Goal: Communication & Community: Share content

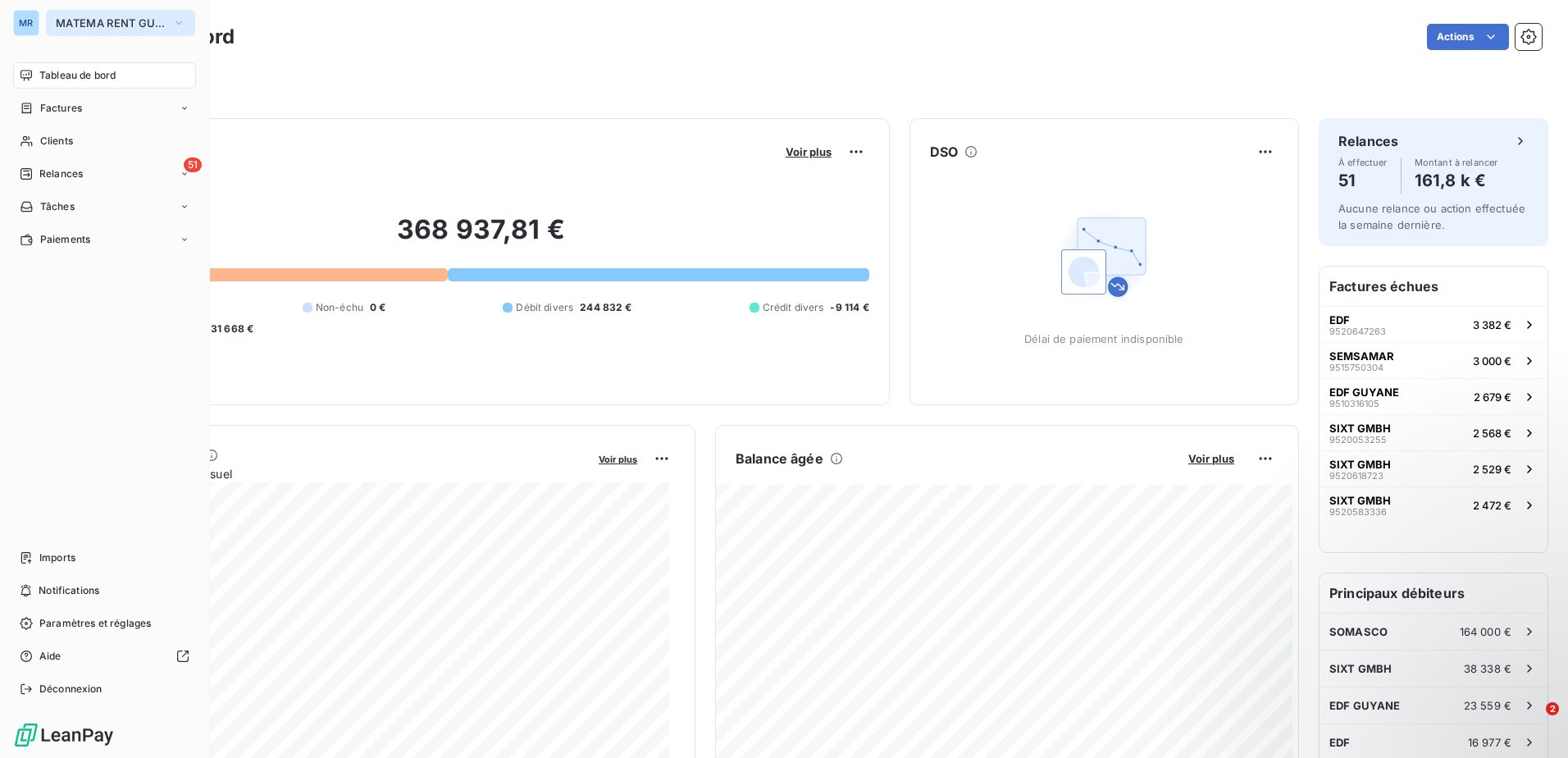
click at [84, 32] on button "MATEMA RENT GUYANE" at bounding box center [120, 23] width 149 height 26
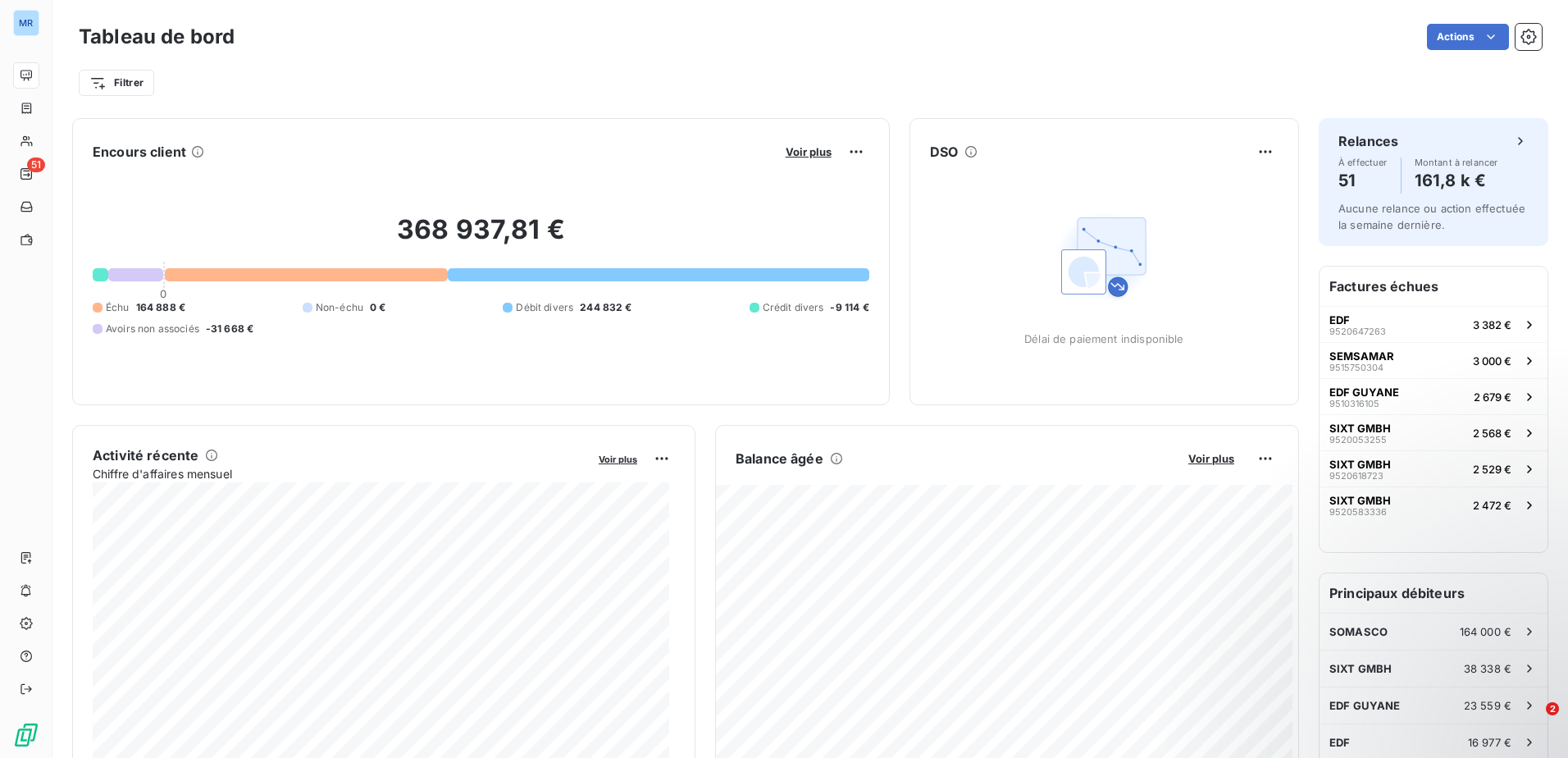
click at [410, 61] on div "Filtrer" at bounding box center [809, 76] width 1463 height 44
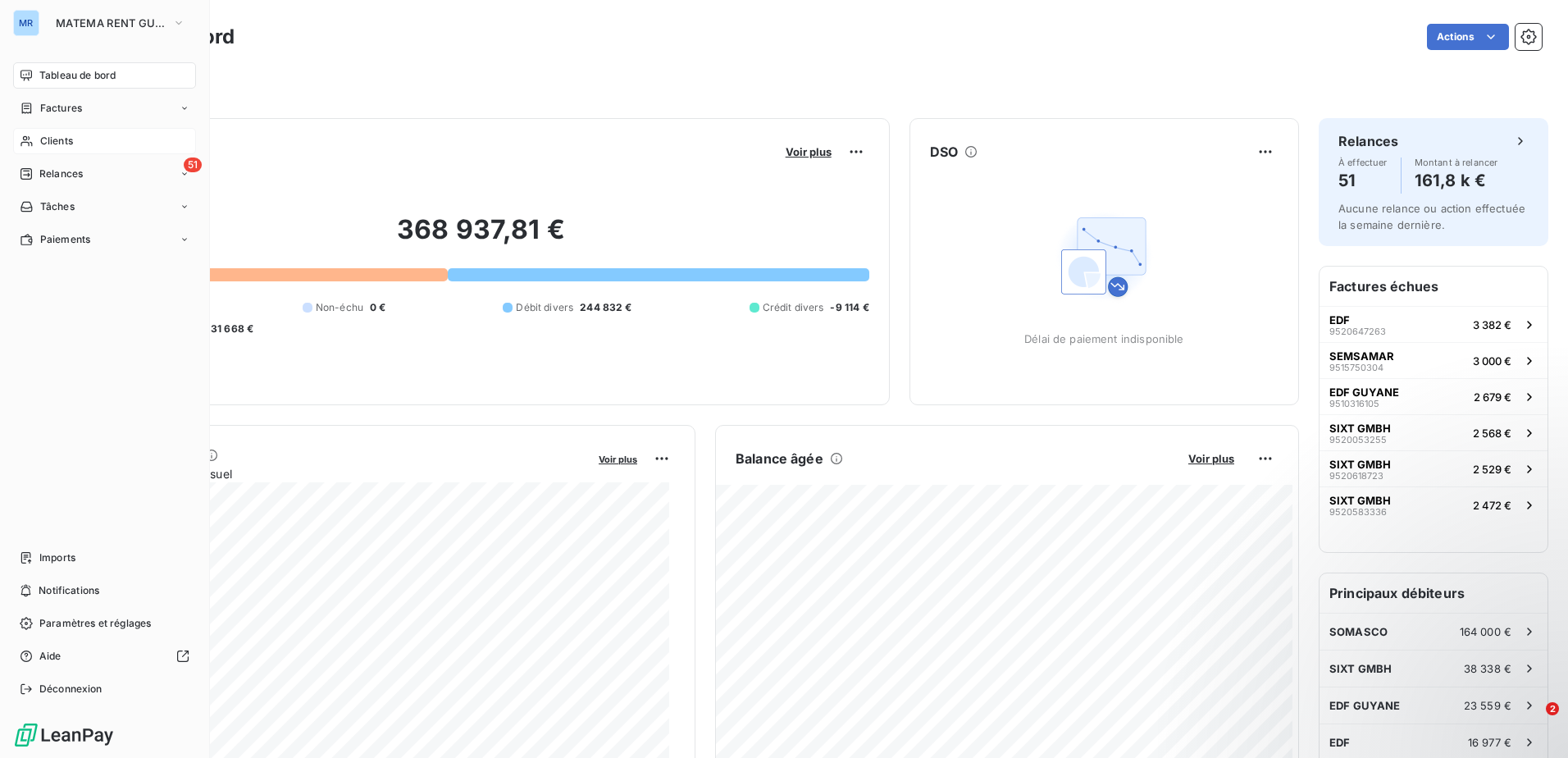
click at [59, 141] on span "Clients" at bounding box center [56, 141] width 33 height 15
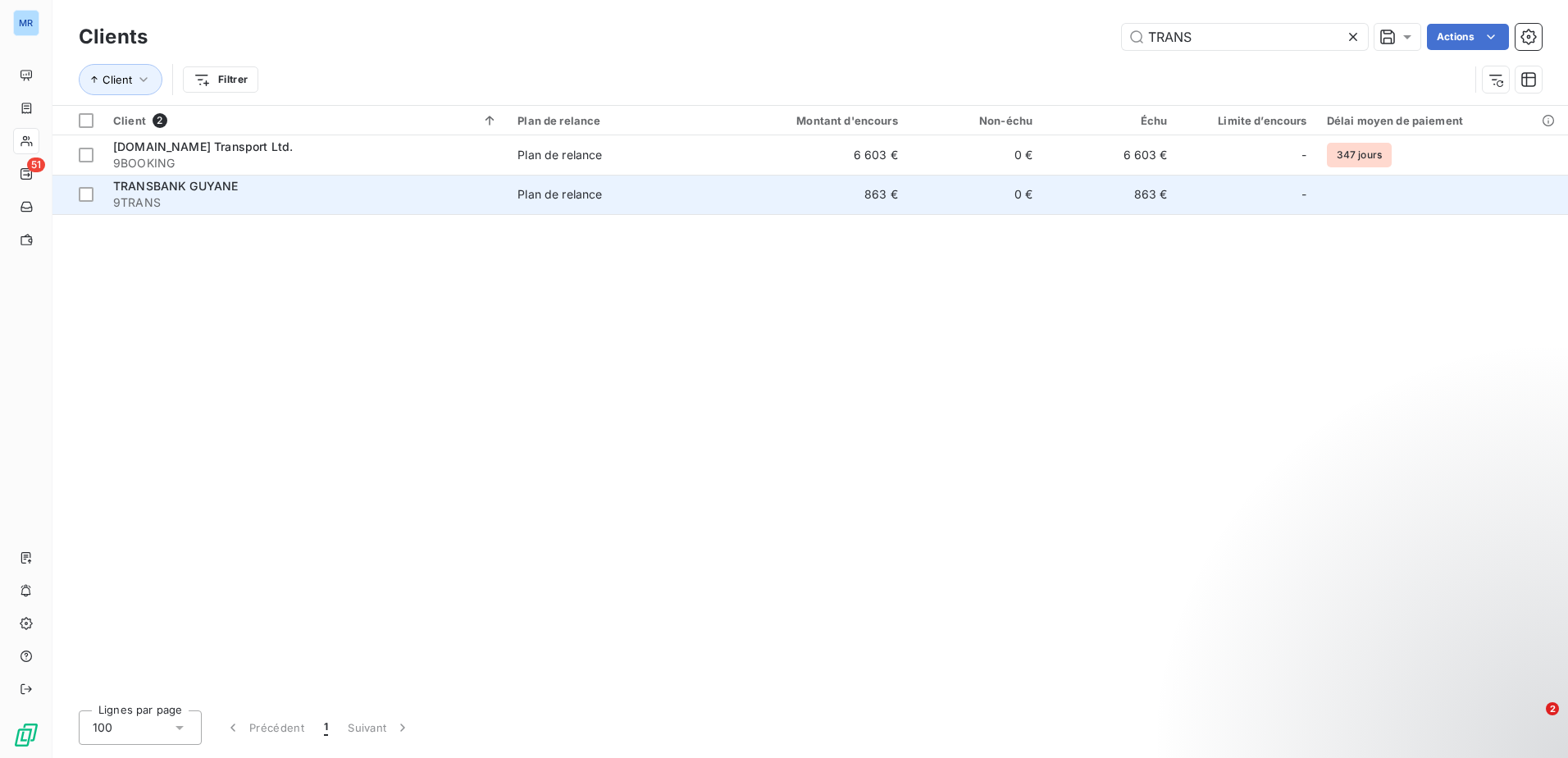
type input "TRANS"
click at [198, 192] on span "TRANSBANK GUYANE" at bounding box center [176, 185] width 125 height 14
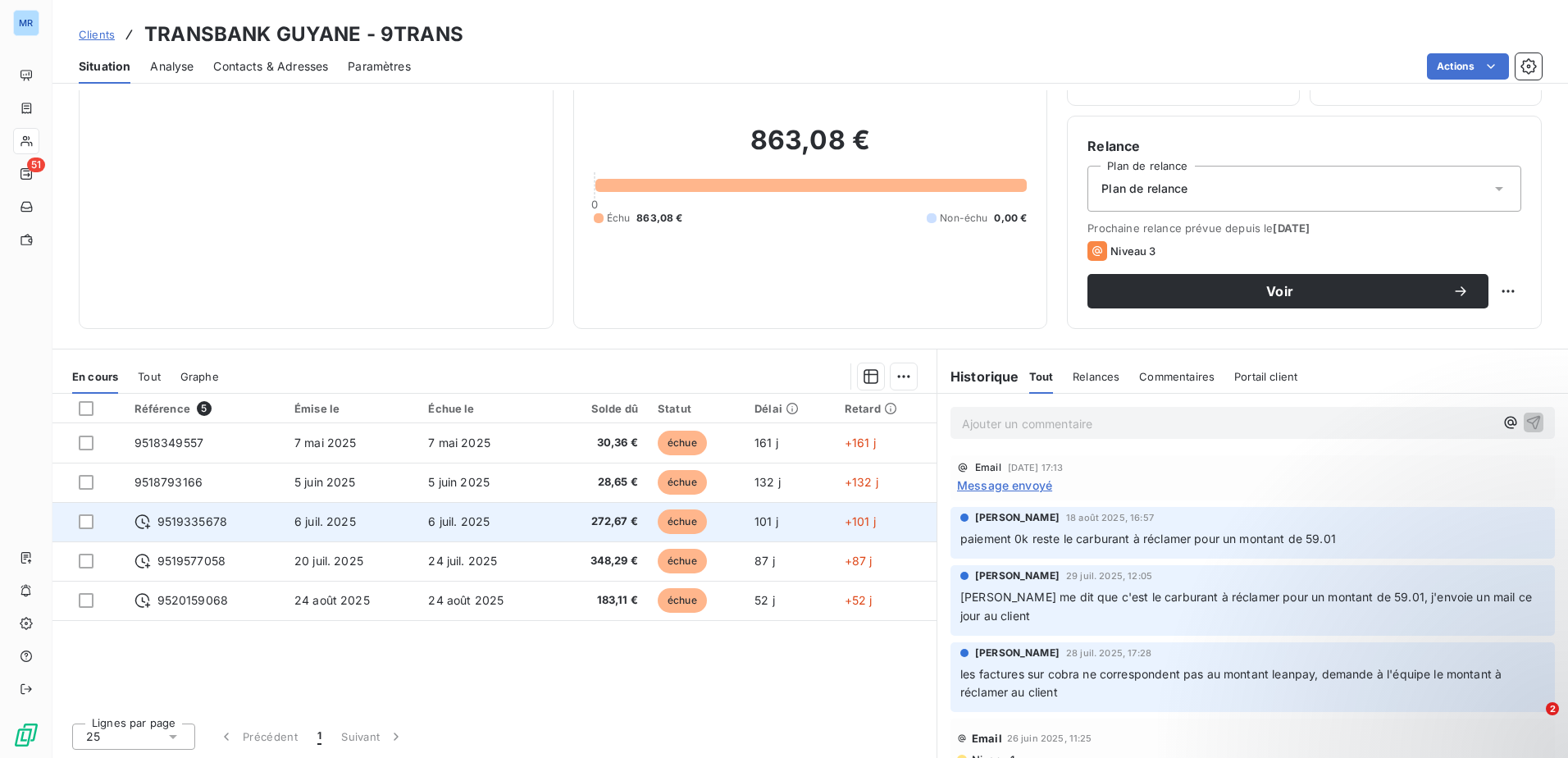
scroll to position [100, 0]
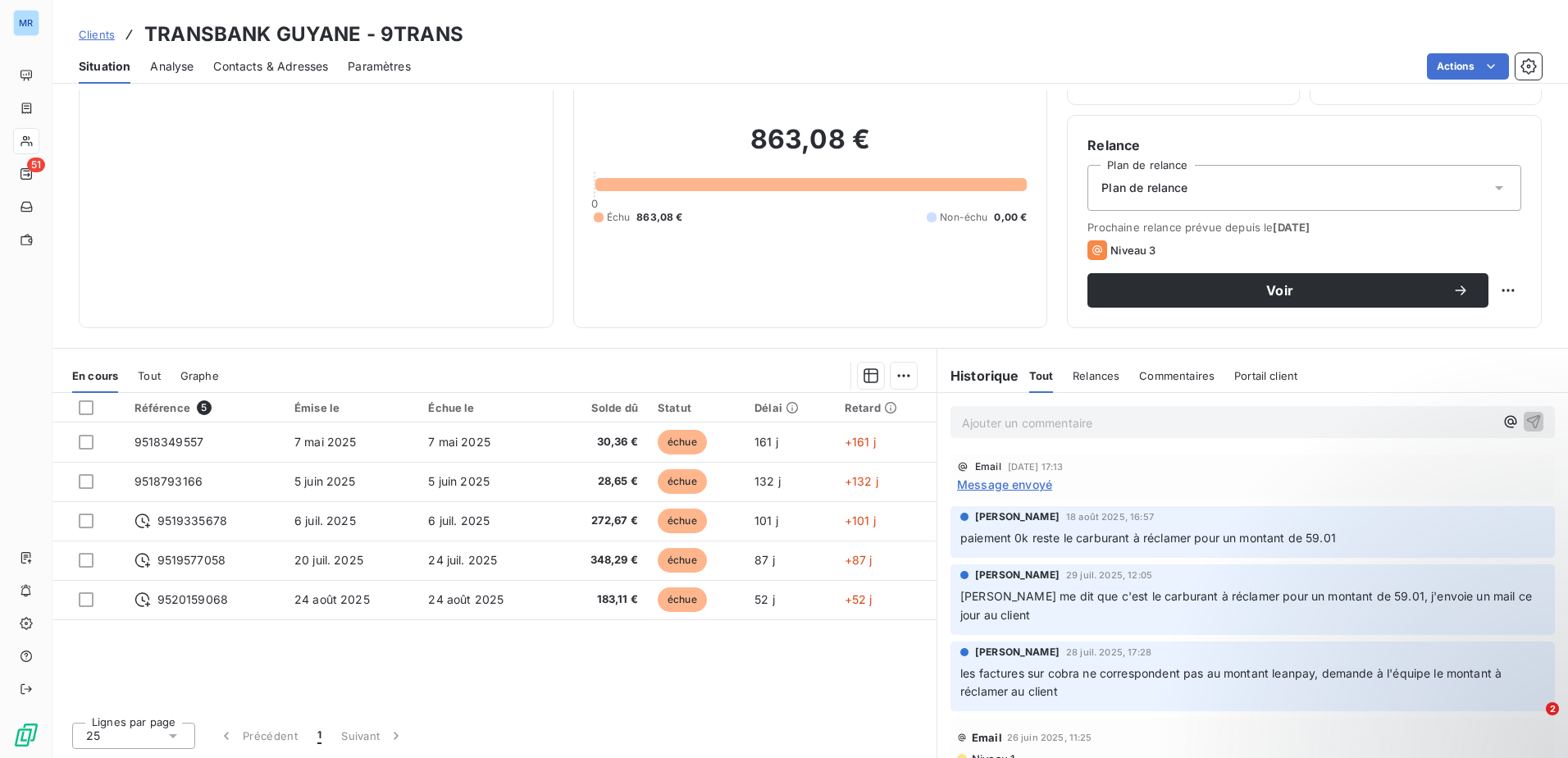
click at [1491, 185] on icon at bounding box center [1499, 188] width 17 height 17
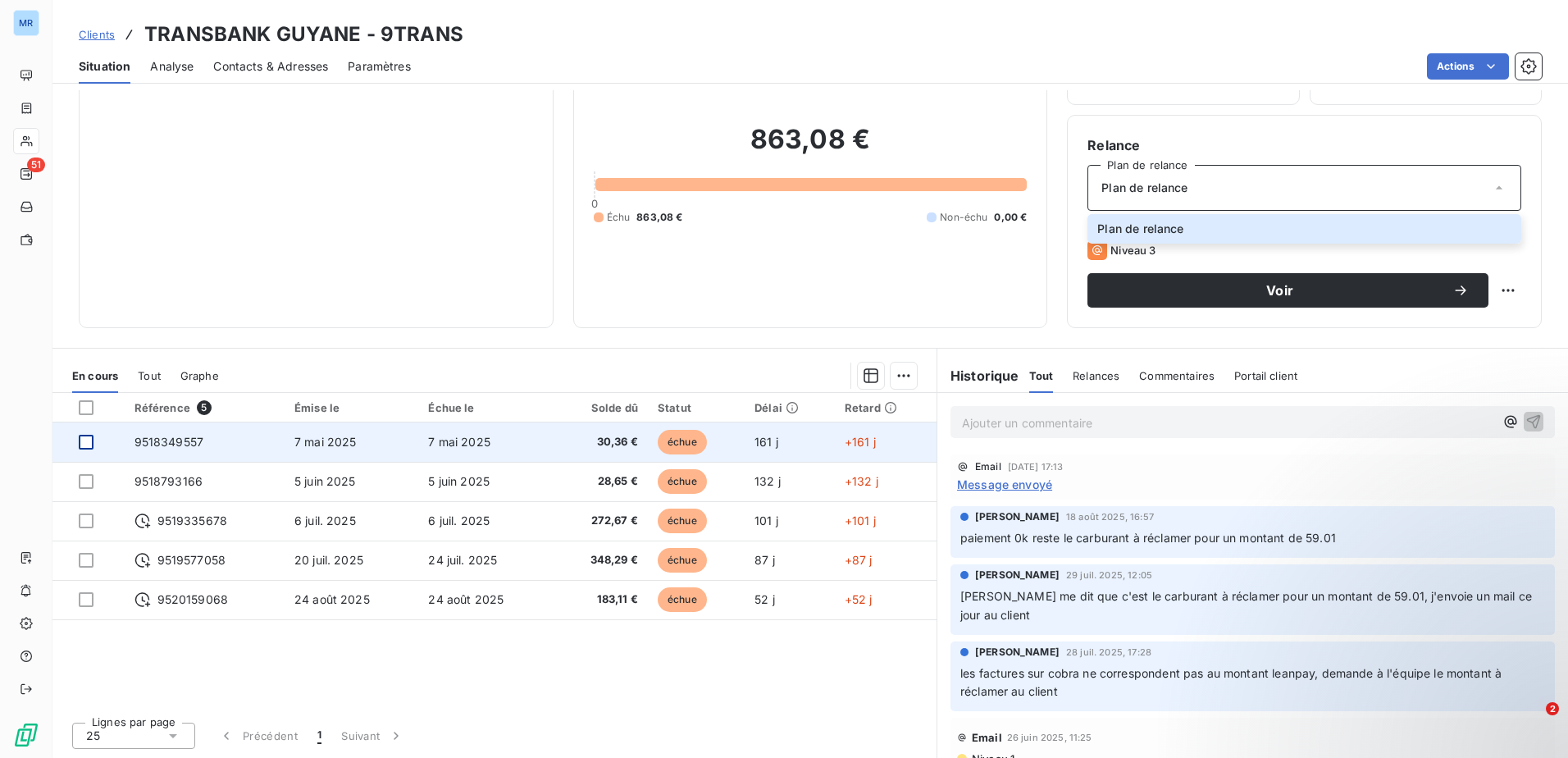
click at [89, 446] on div at bounding box center [86, 442] width 15 height 15
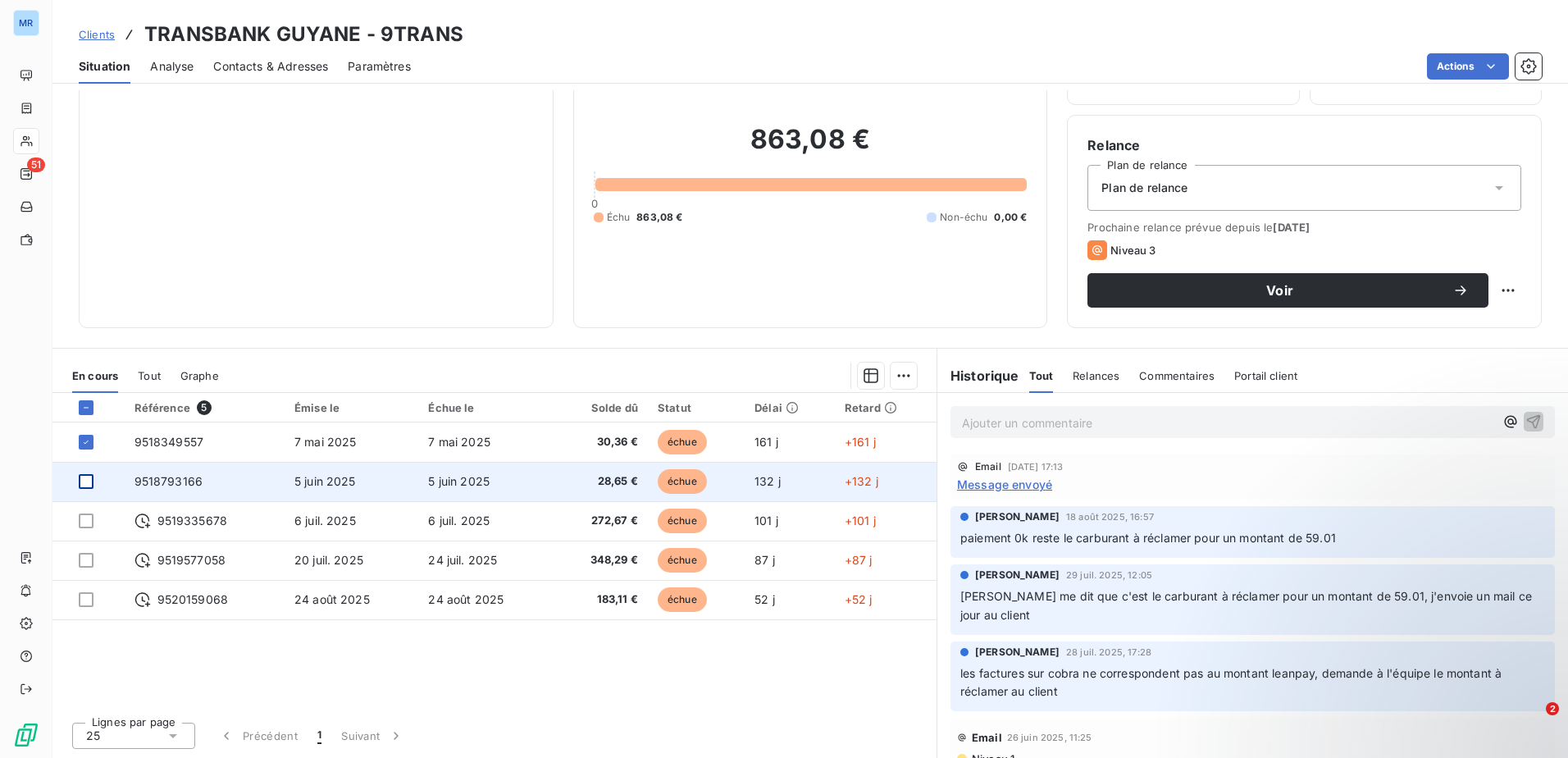
click at [82, 483] on div at bounding box center [86, 482] width 15 height 15
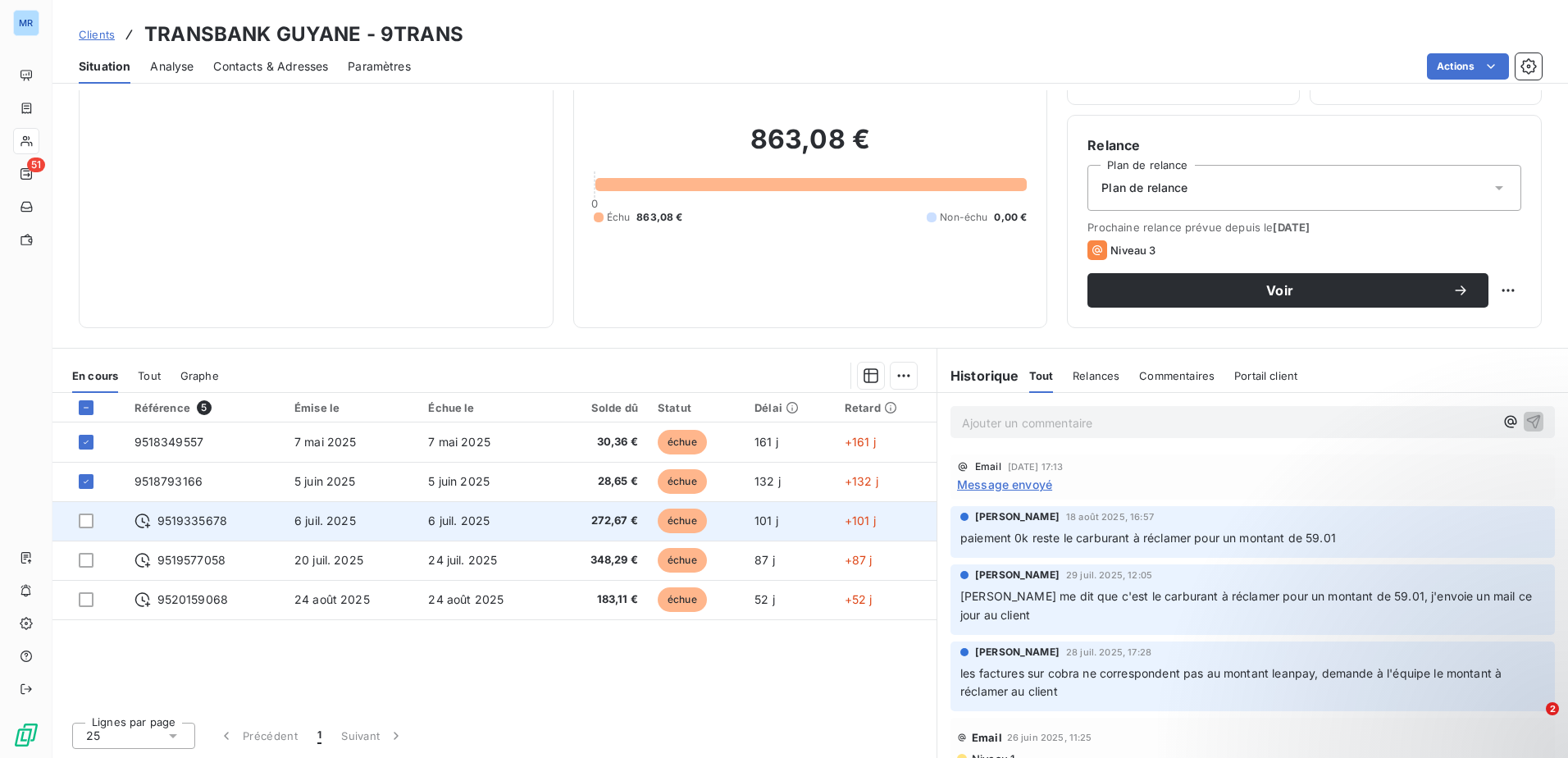
click at [87, 510] on td at bounding box center [88, 520] width 73 height 39
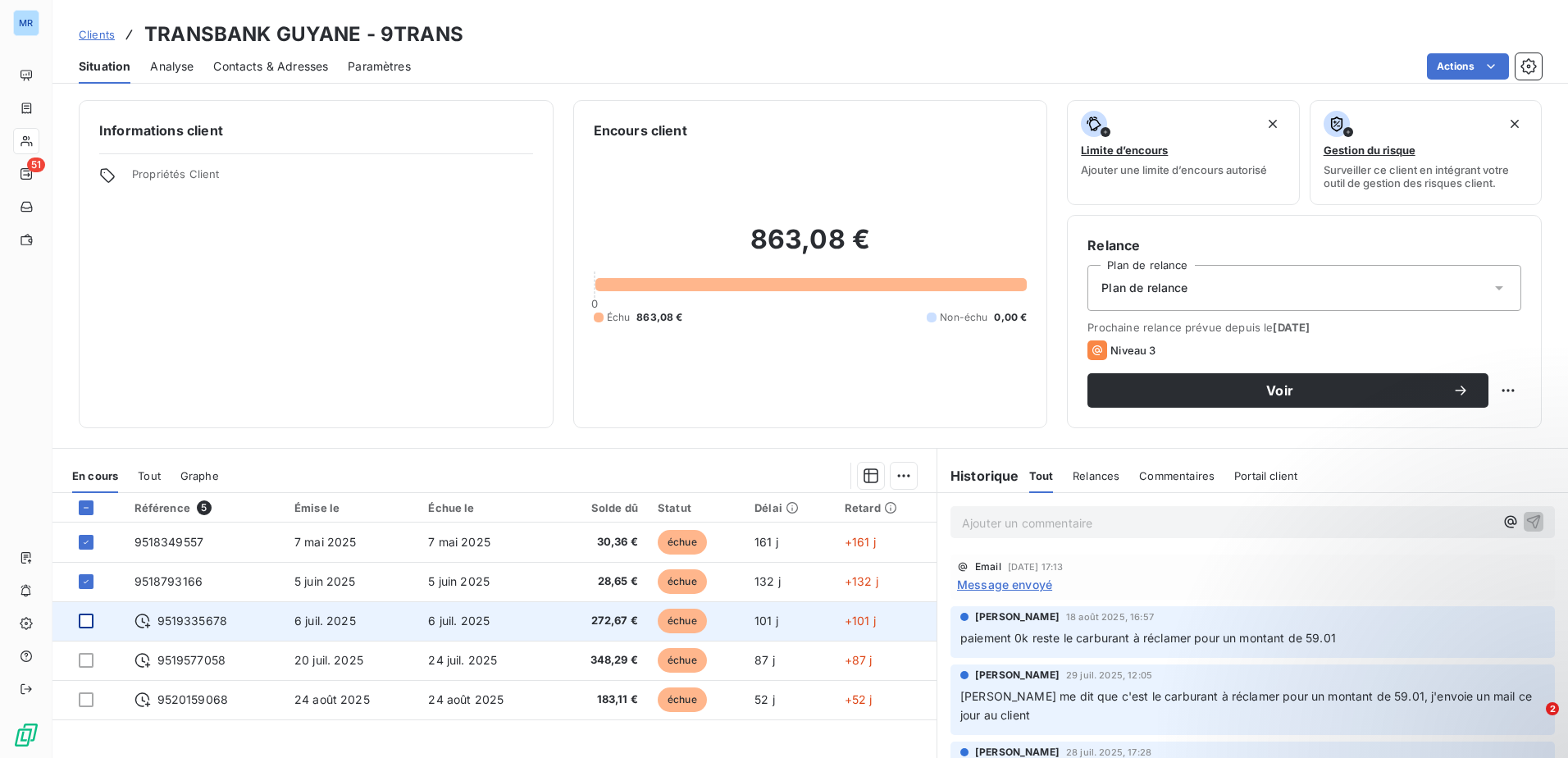
click at [88, 625] on div at bounding box center [86, 621] width 15 height 15
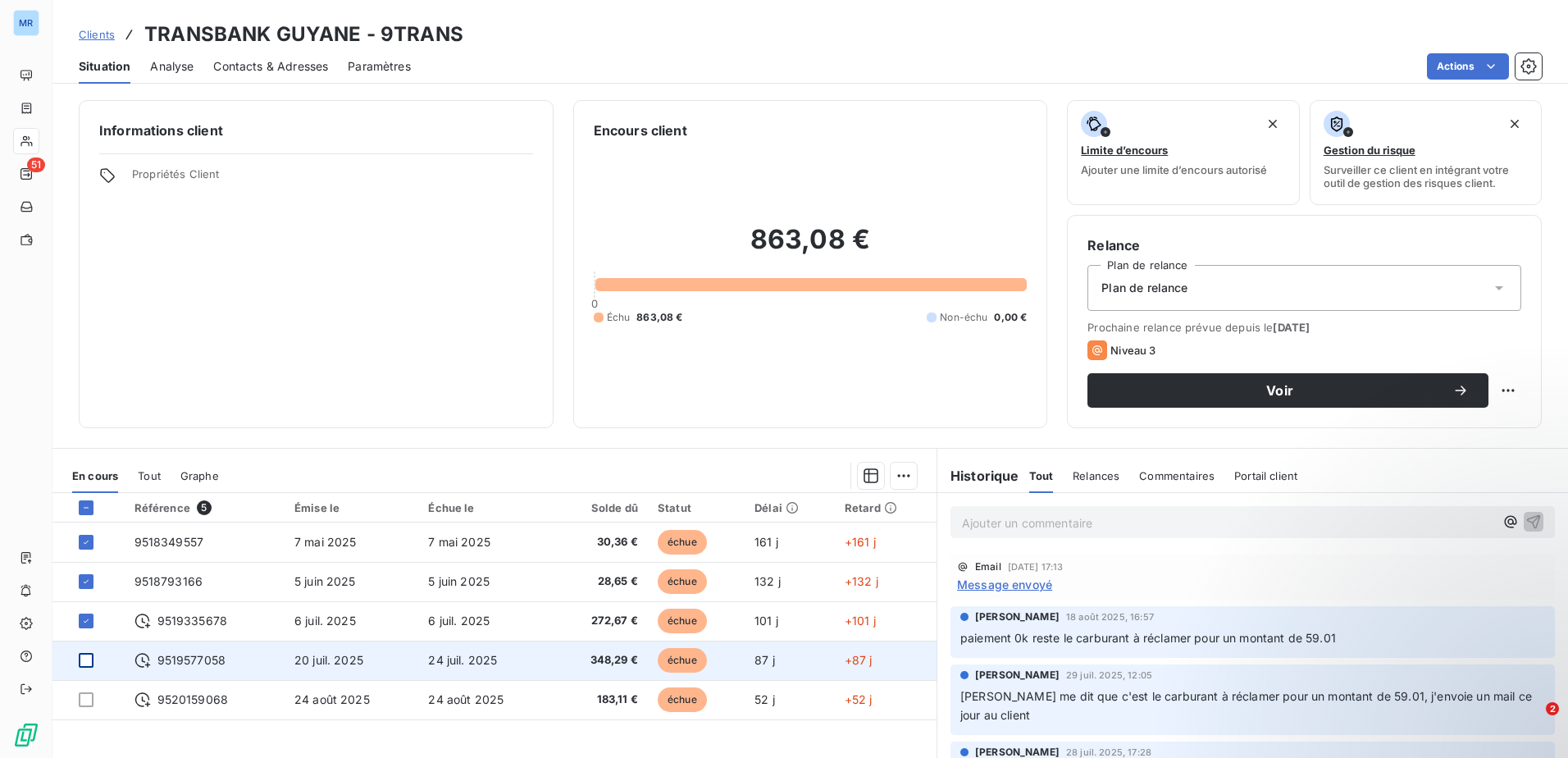
click at [89, 657] on div at bounding box center [96, 660] width 36 height 15
click at [83, 661] on div at bounding box center [86, 660] width 15 height 15
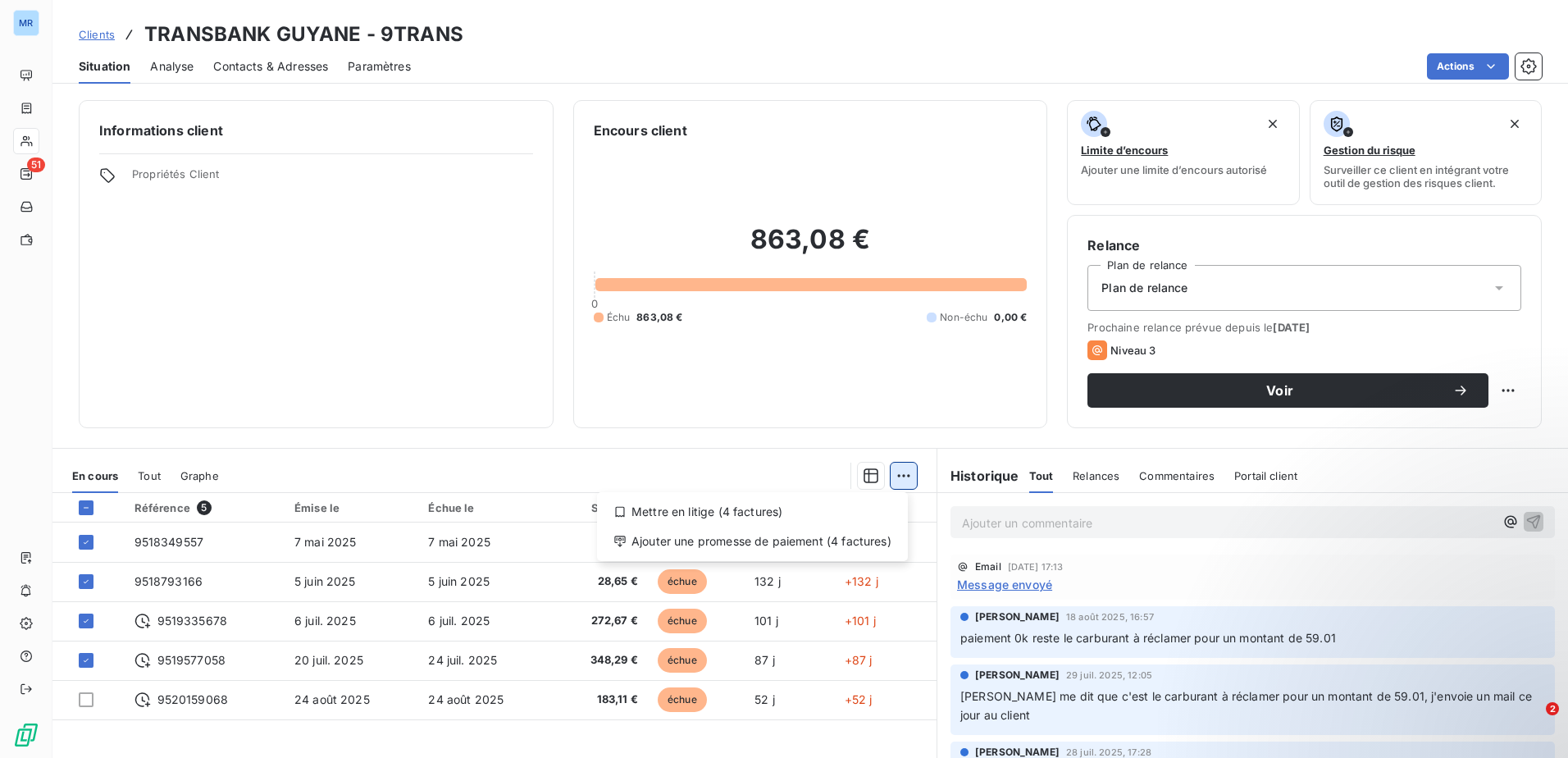
click at [895, 476] on html "MR 51 Clients TRANSBANK GUYANE - 9TRANS Situation Analyse Contacts & Adresses P…" at bounding box center [784, 379] width 1568 height 758
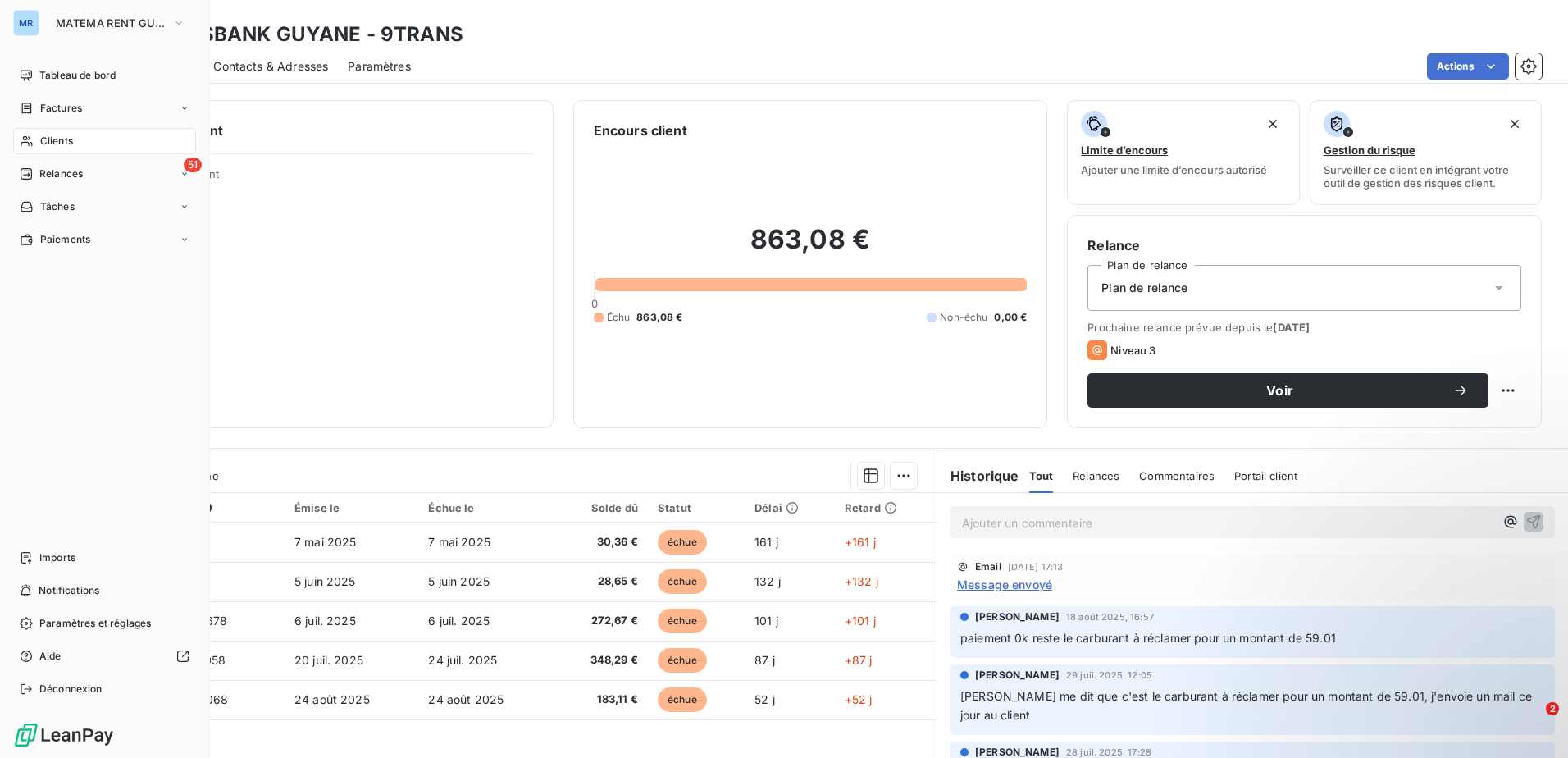
click at [32, 613] on html "MR [PERSON_NAME] RENT GUYANE Tableau de bord Factures Clients 51 Relances Tâche…" at bounding box center [784, 379] width 1568 height 758
click at [188, 234] on icon at bounding box center [184, 239] width 10 height 10
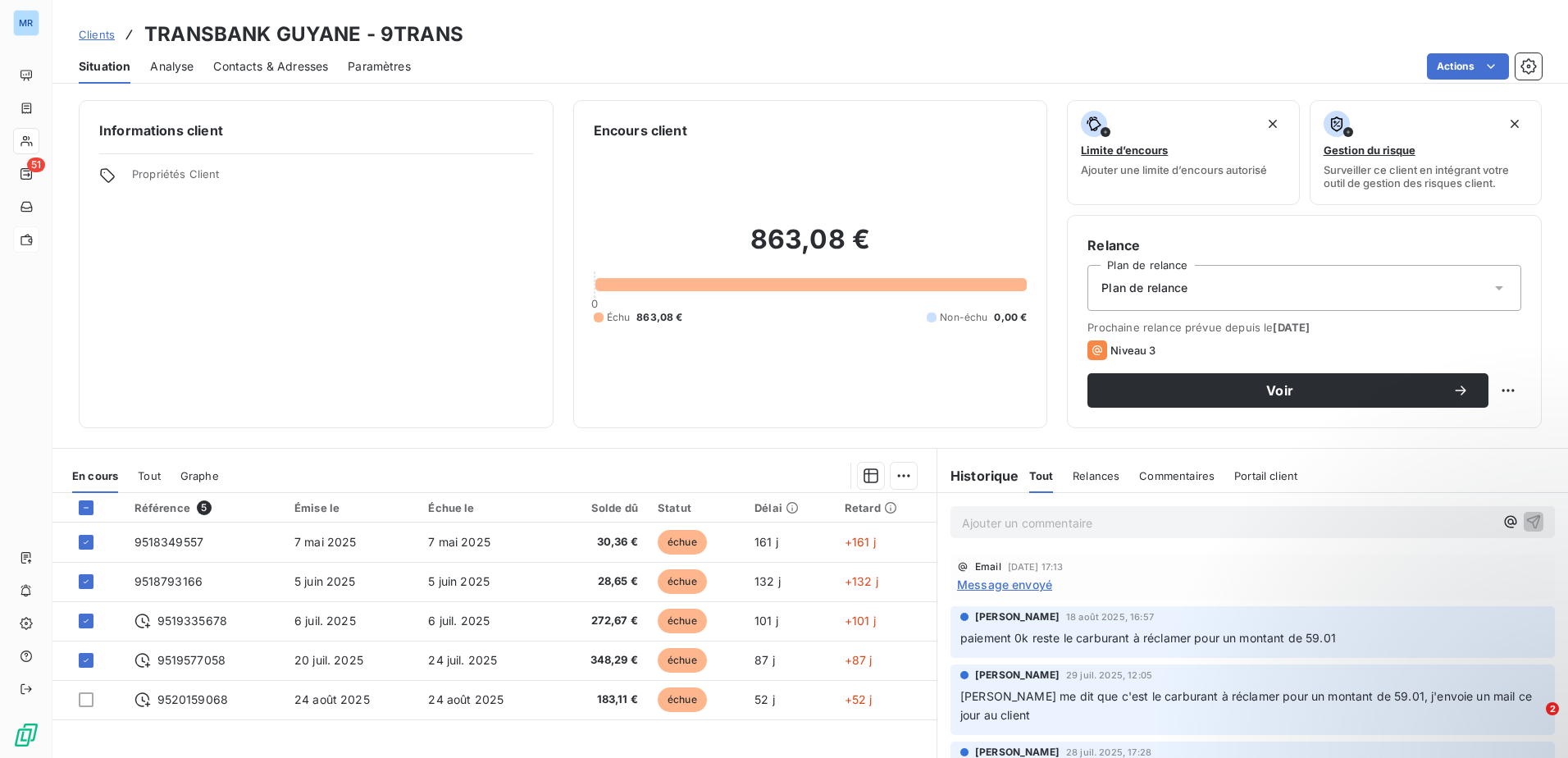
click at [1495, 287] on icon at bounding box center [1499, 288] width 8 height 4
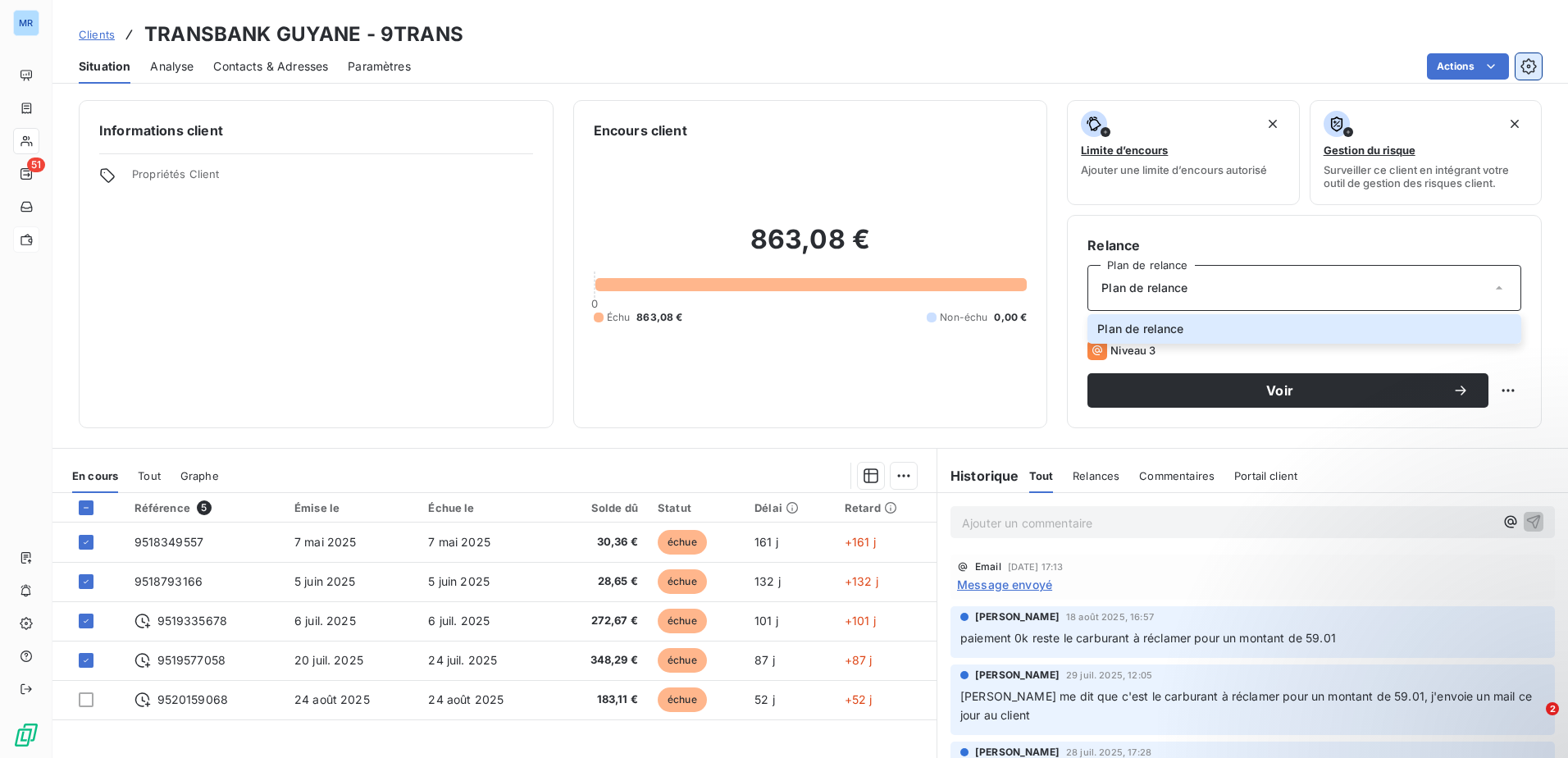
click at [1530, 65] on icon "button" at bounding box center [1529, 67] width 17 height 17
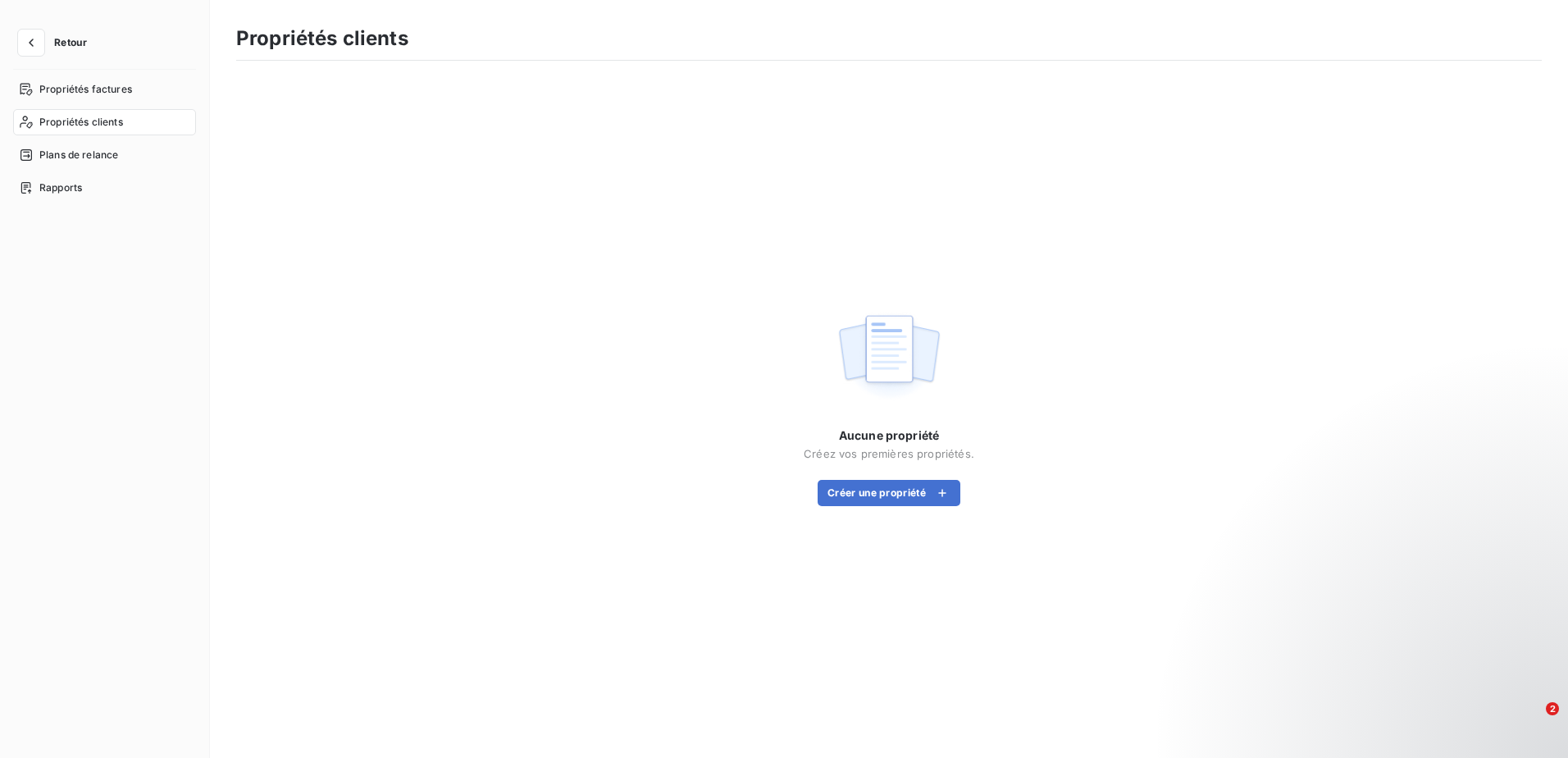
click at [13, 51] on div "Retour Propriétés factures Propriétés clients Plans de relance Rapports" at bounding box center [105, 379] width 210 height 758
click at [43, 36] on button "button" at bounding box center [31, 42] width 26 height 26
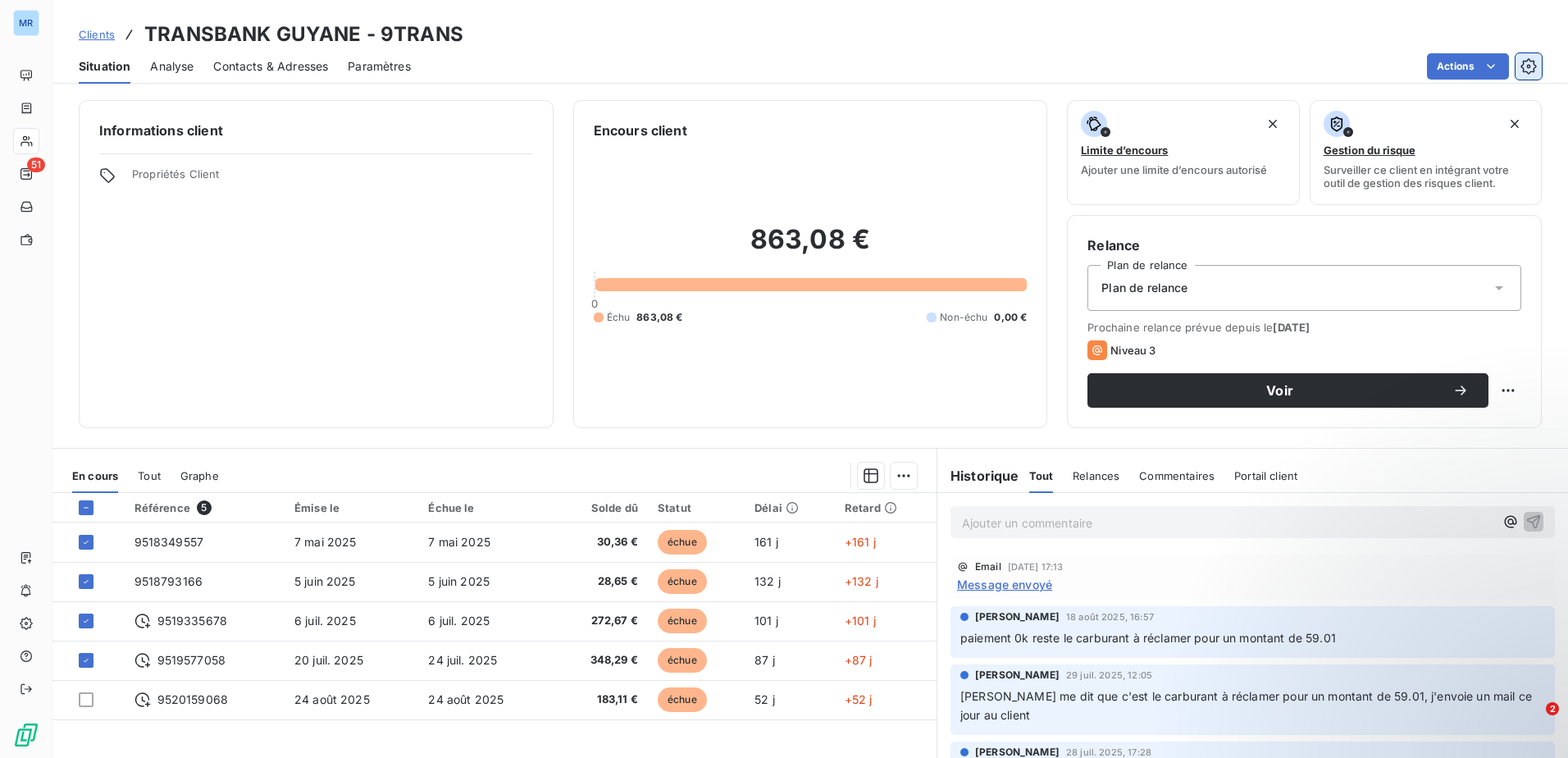
click at [1535, 61] on button "button" at bounding box center [1528, 66] width 26 height 26
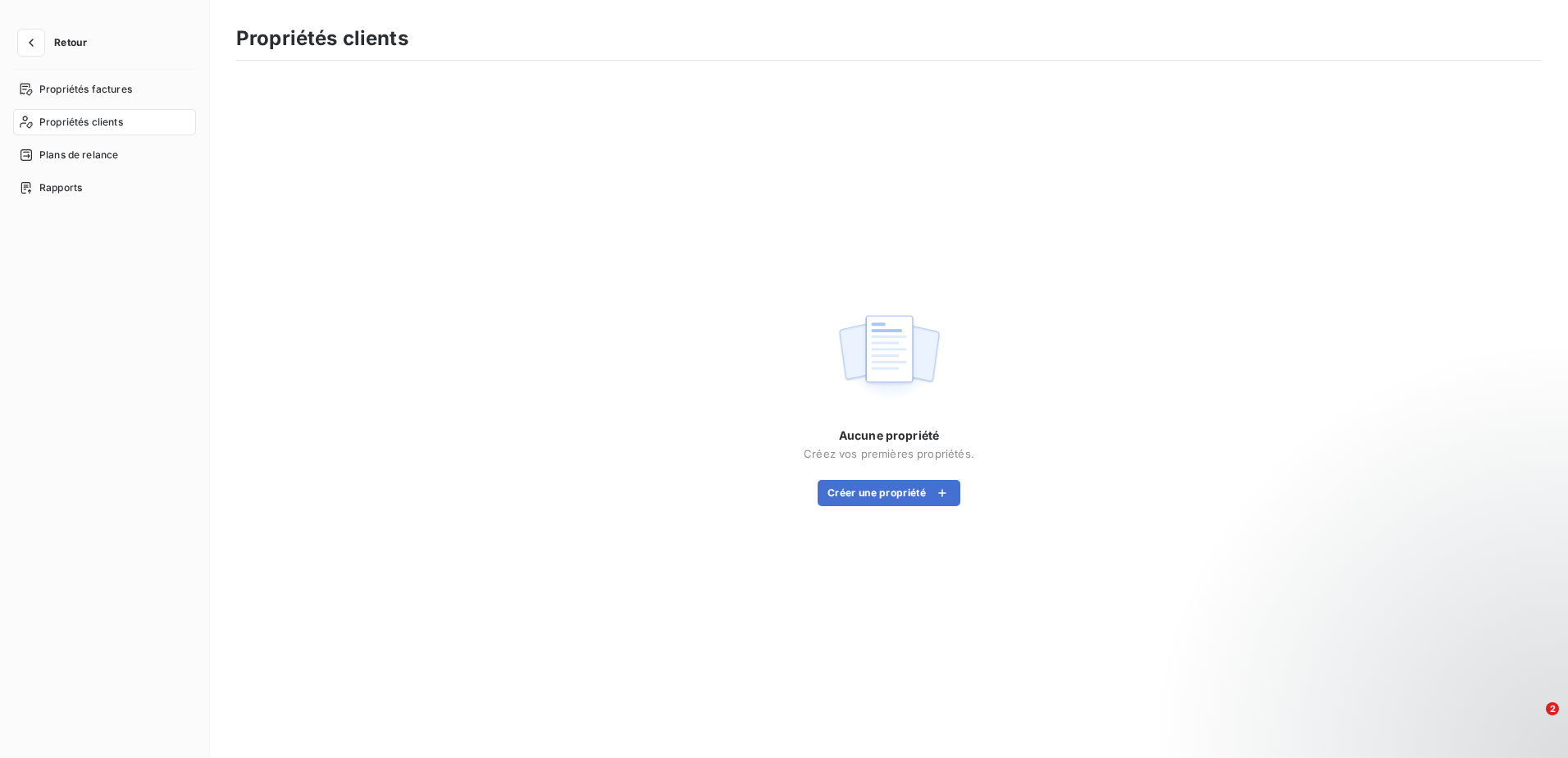
click at [42, 24] on div "Retour Propriétés factures Propriétés clients Plans de relance Rapports" at bounding box center [105, 379] width 210 height 758
click at [40, 41] on button "button" at bounding box center [31, 42] width 26 height 26
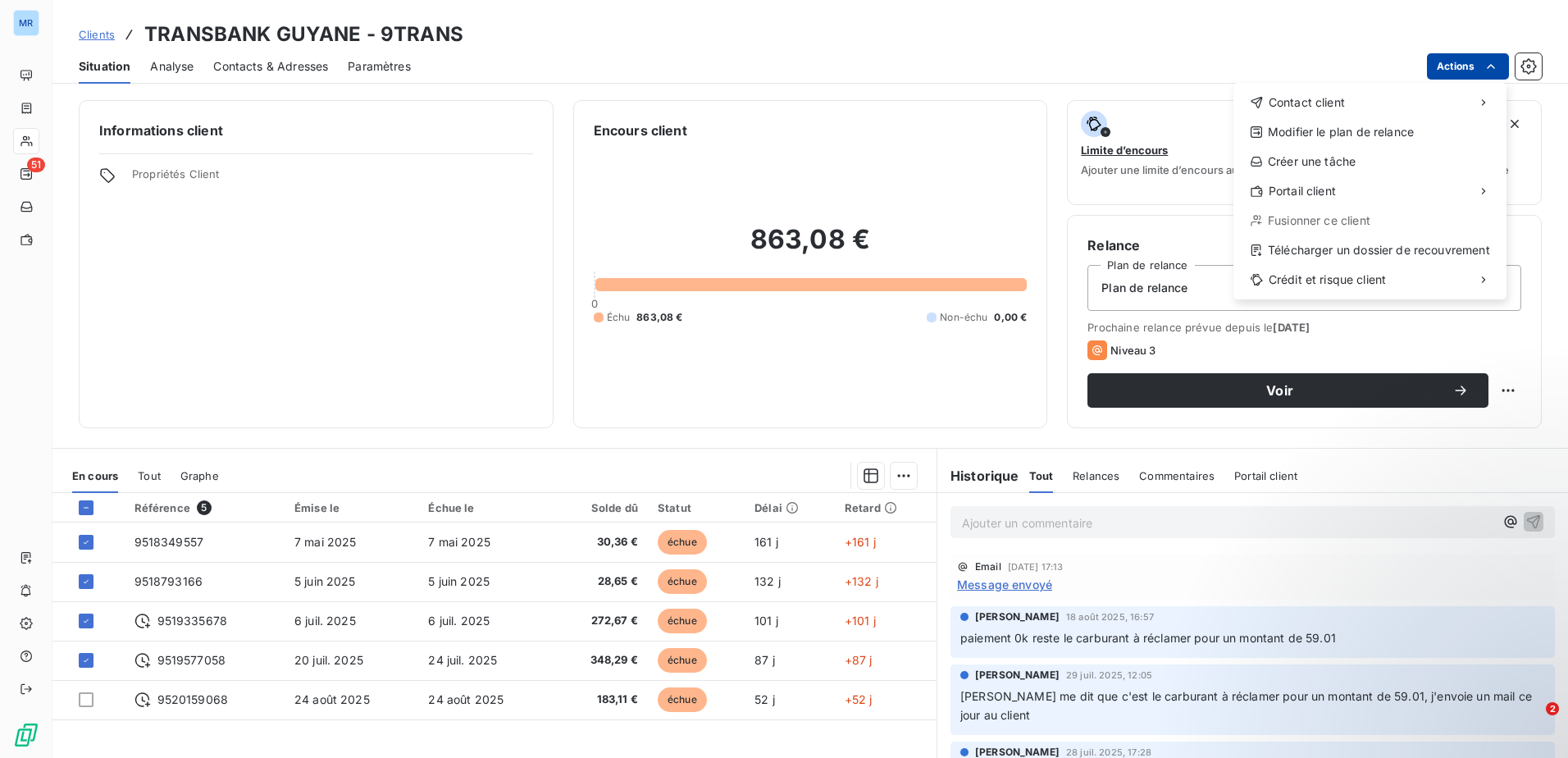
click at [1456, 68] on html "MR 51 Clients TRANSBANK GUYANE - 9TRANS Situation Analyse Contacts & Adresses P…" at bounding box center [784, 379] width 1568 height 758
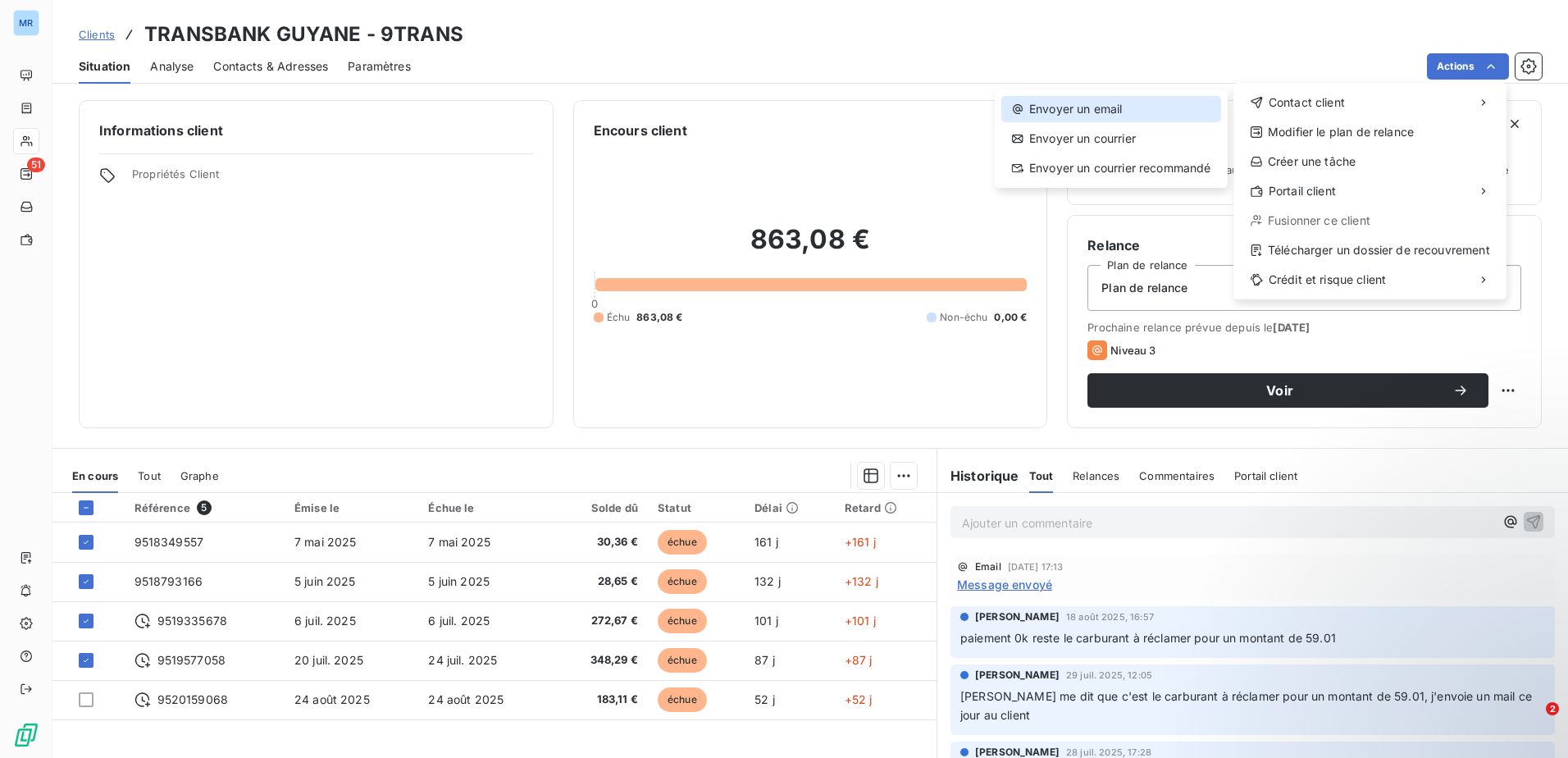
click at [1105, 112] on div "Envoyer un email" at bounding box center [1111, 108] width 220 height 26
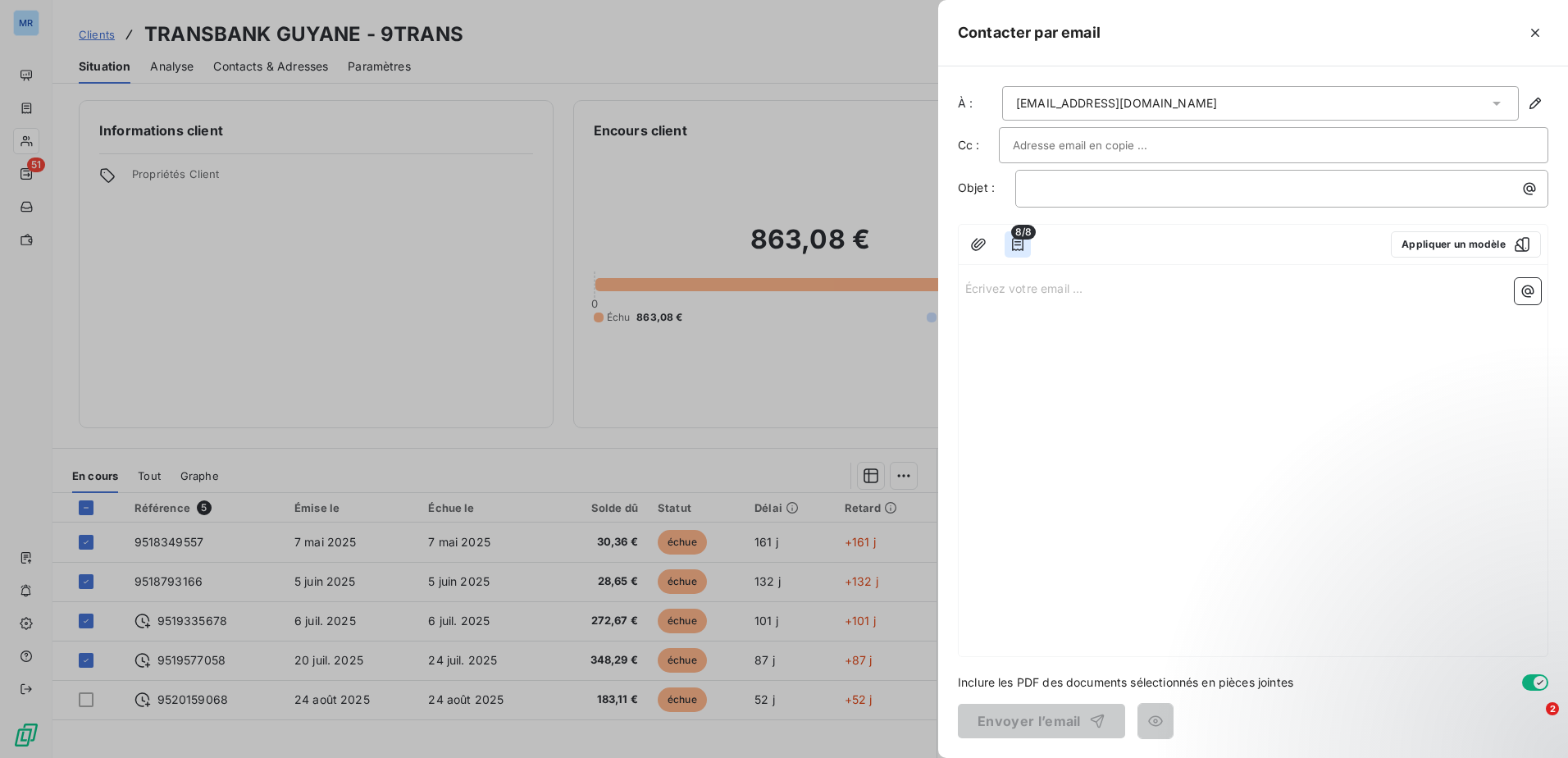
click at [1018, 252] on icon "button" at bounding box center [1018, 244] width 17 height 17
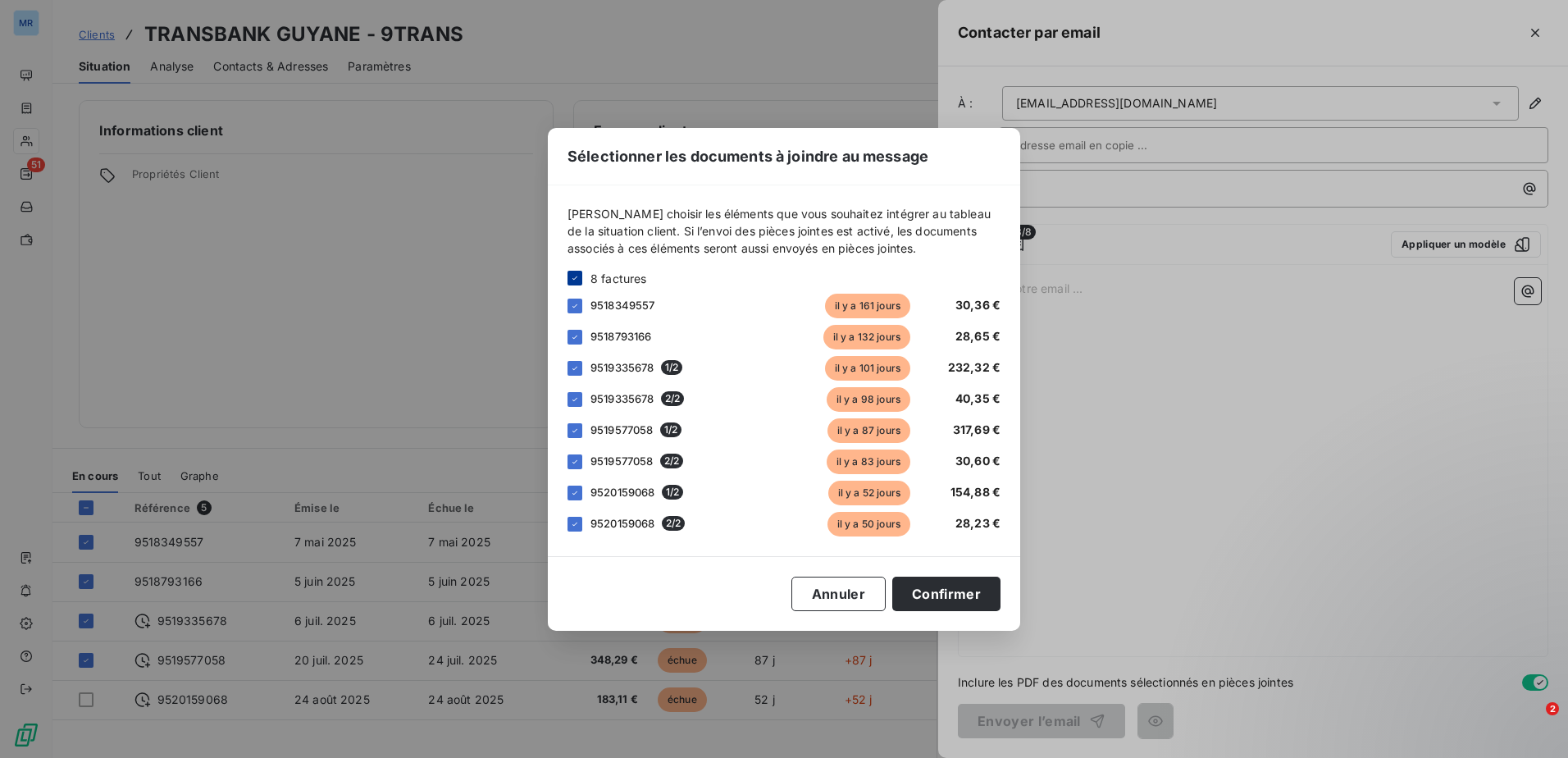
click at [573, 274] on icon at bounding box center [575, 279] width 10 height 10
click at [578, 523] on div at bounding box center [575, 525] width 15 height 15
click at [953, 596] on button "Confirmer" at bounding box center [946, 593] width 108 height 34
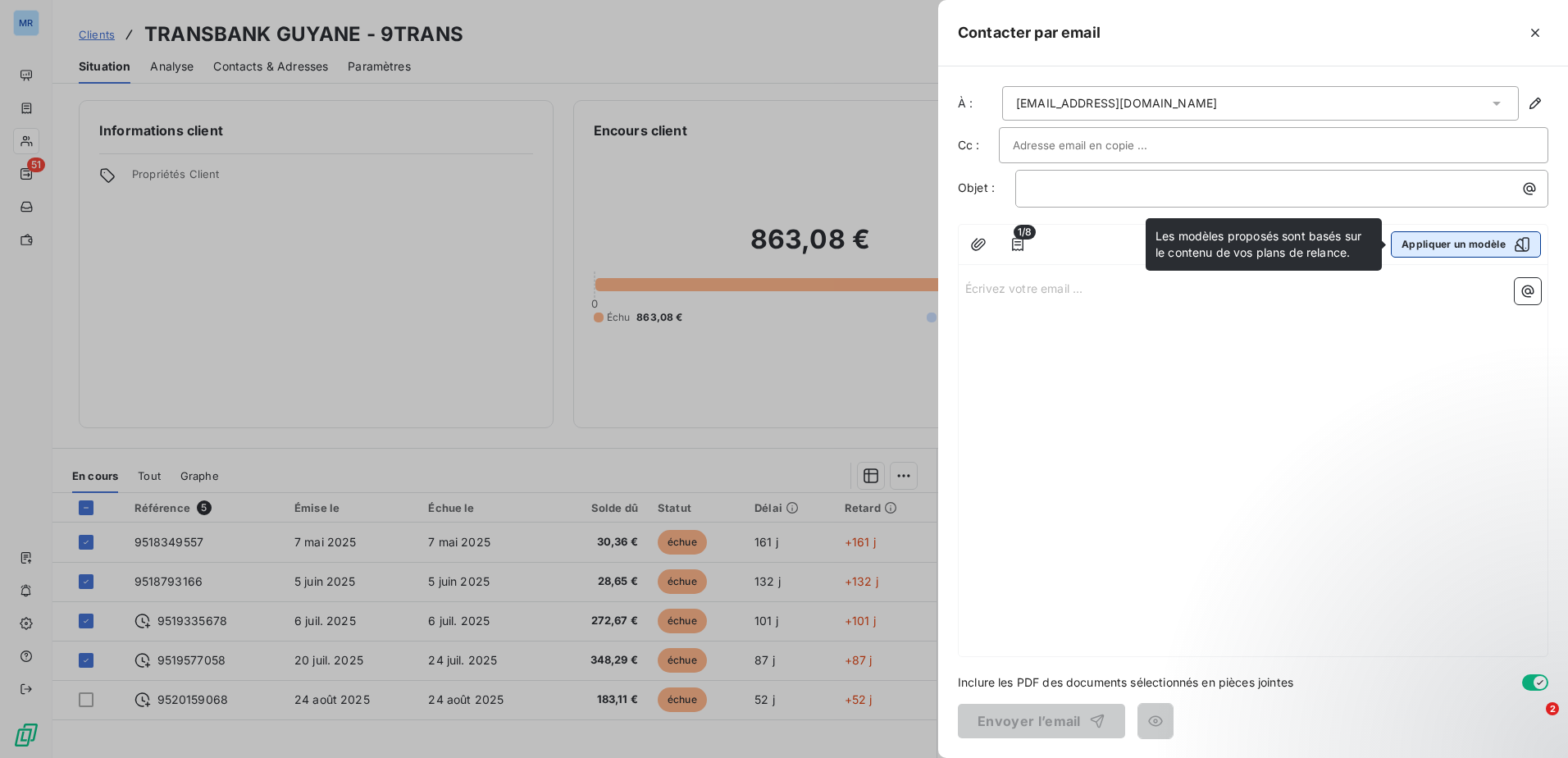
click at [1490, 246] on button "Appliquer un modèle" at bounding box center [1465, 243] width 150 height 26
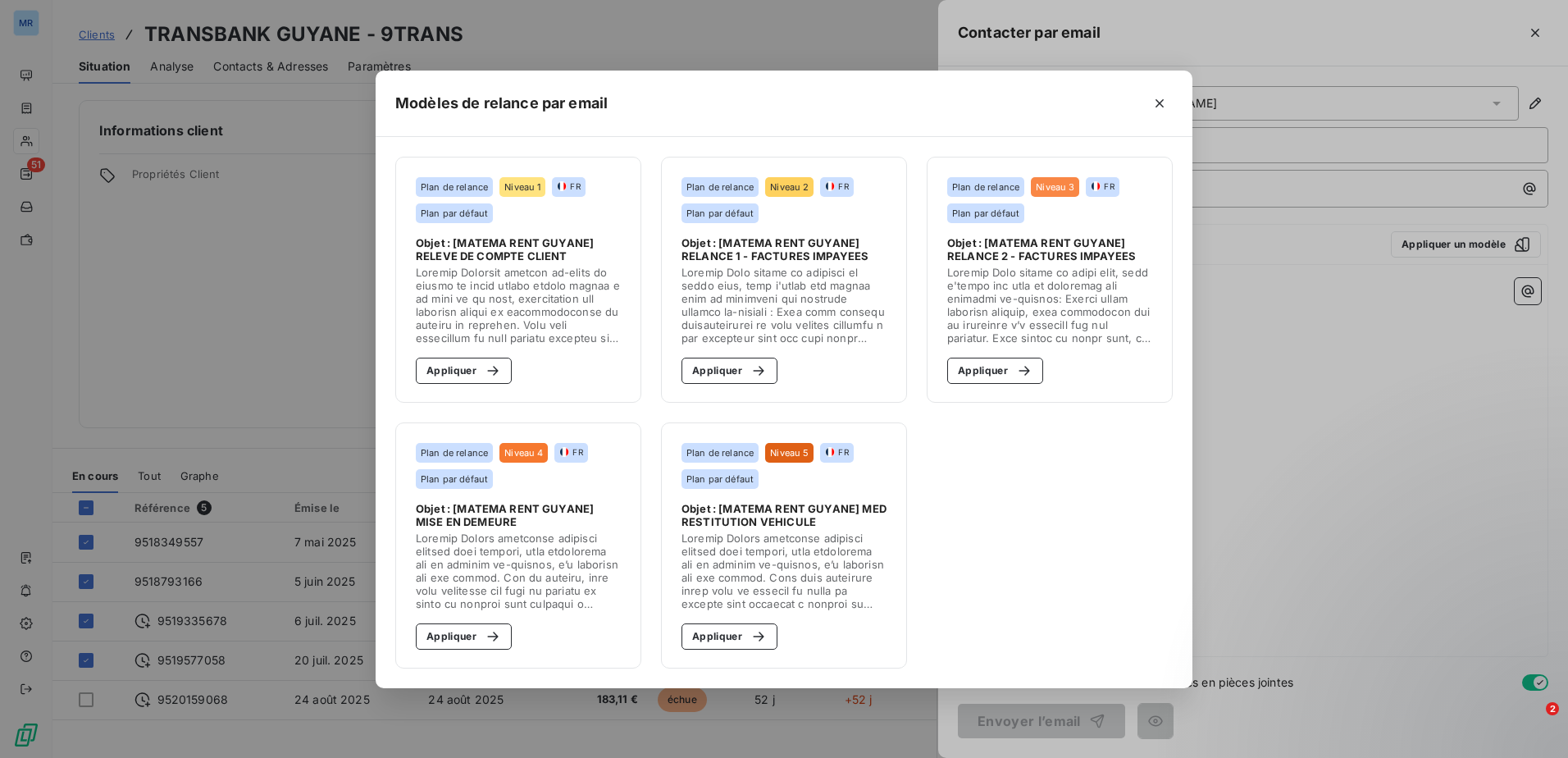
click at [524, 257] on span "Objet : [MATEMA RENT GUYANE] RELEVE DE COMPTE CLIENT" at bounding box center [518, 248] width 205 height 26
click at [436, 377] on button "Appliquer" at bounding box center [463, 370] width 96 height 26
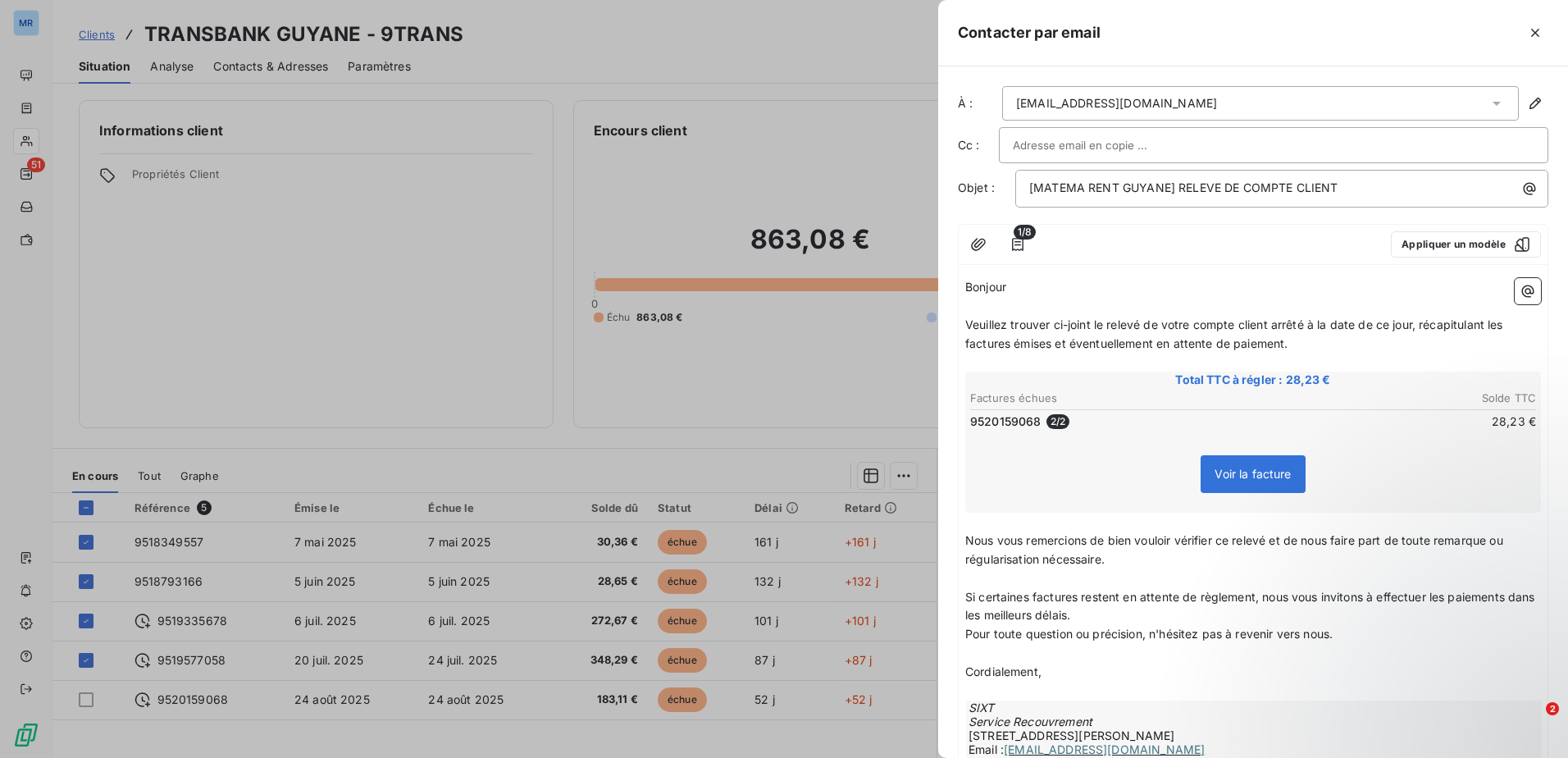
click at [1124, 145] on input "text" at bounding box center [1100, 145] width 176 height 25
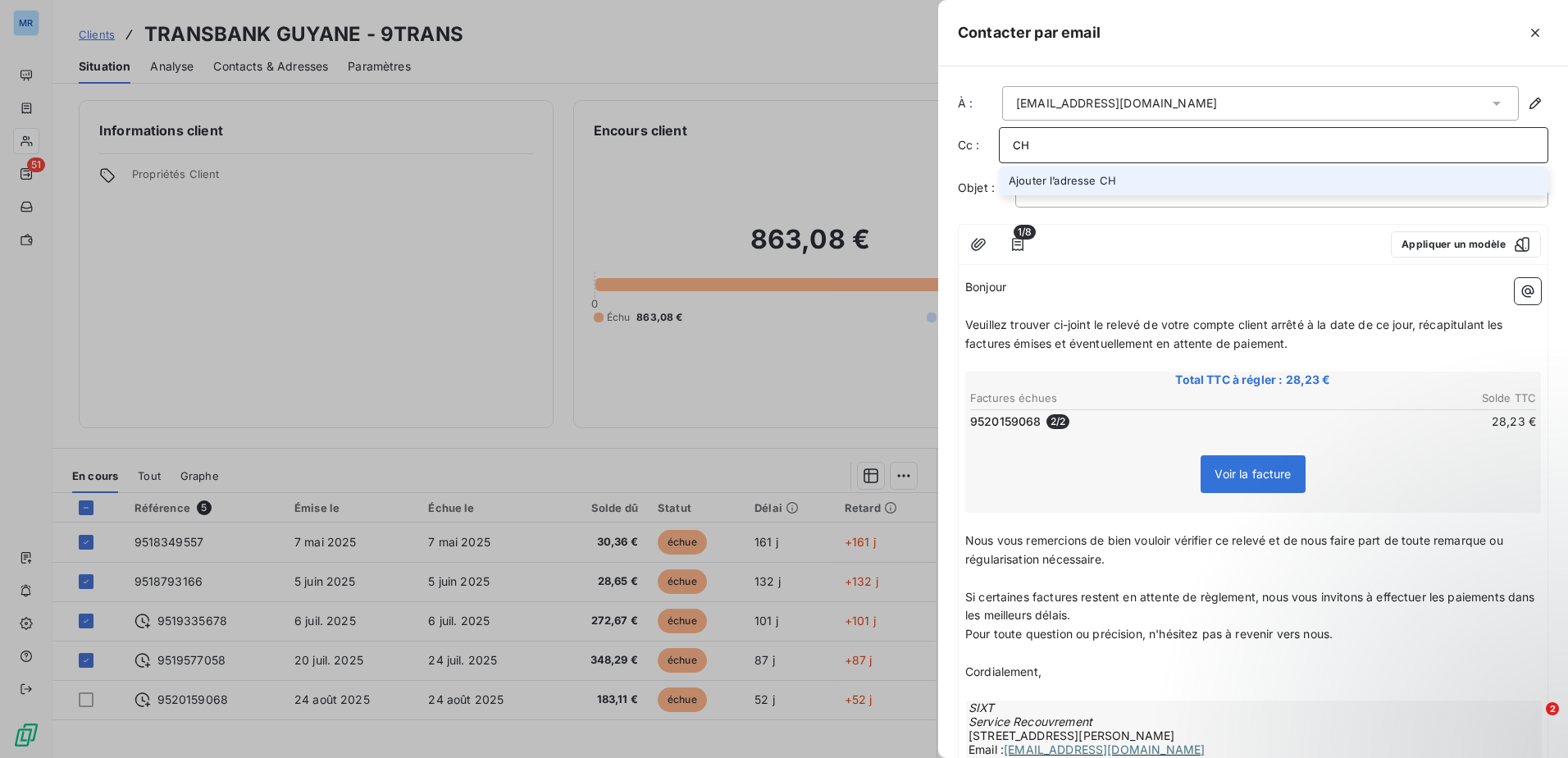
type input "C"
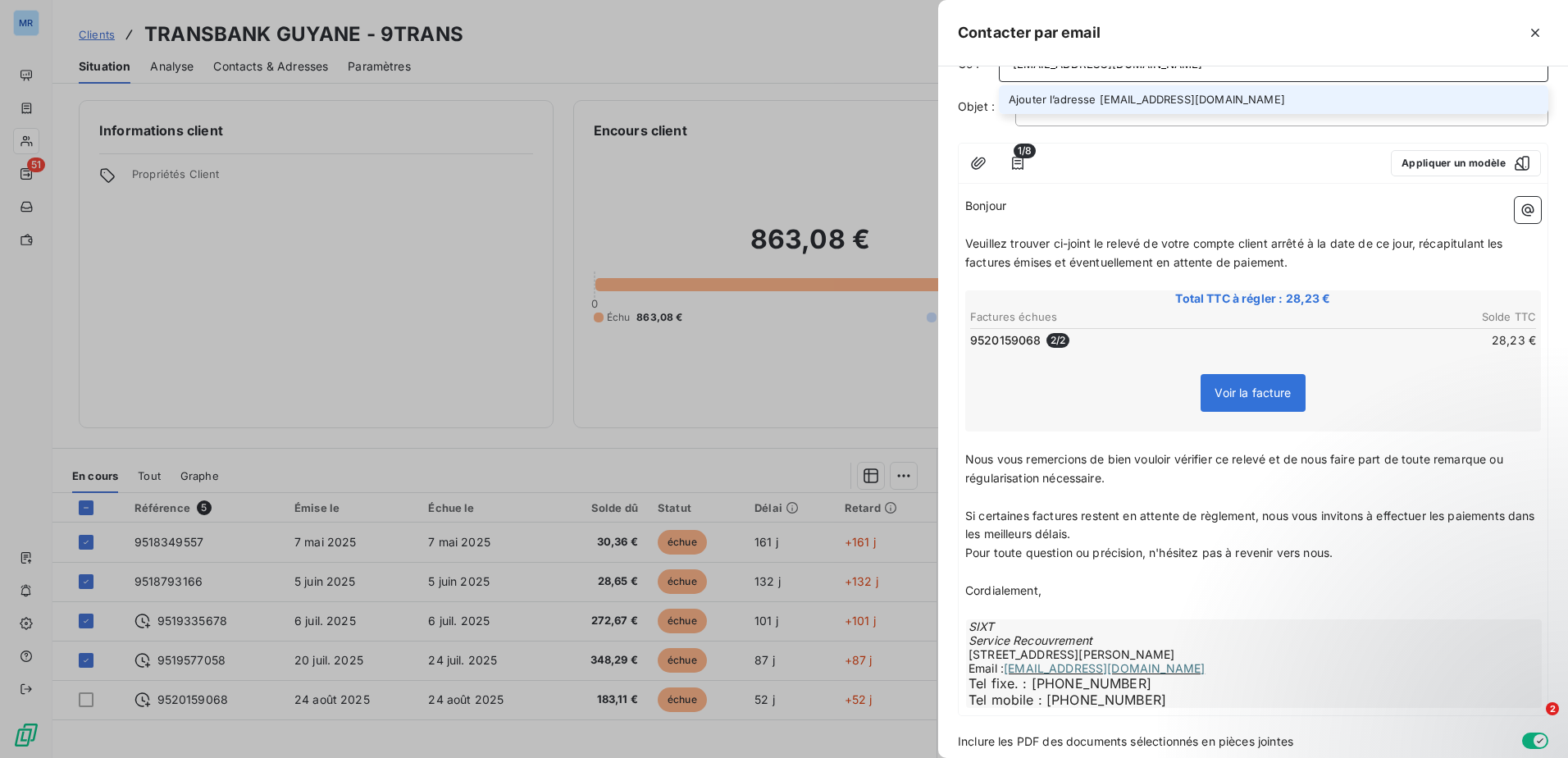
scroll to position [140, 0]
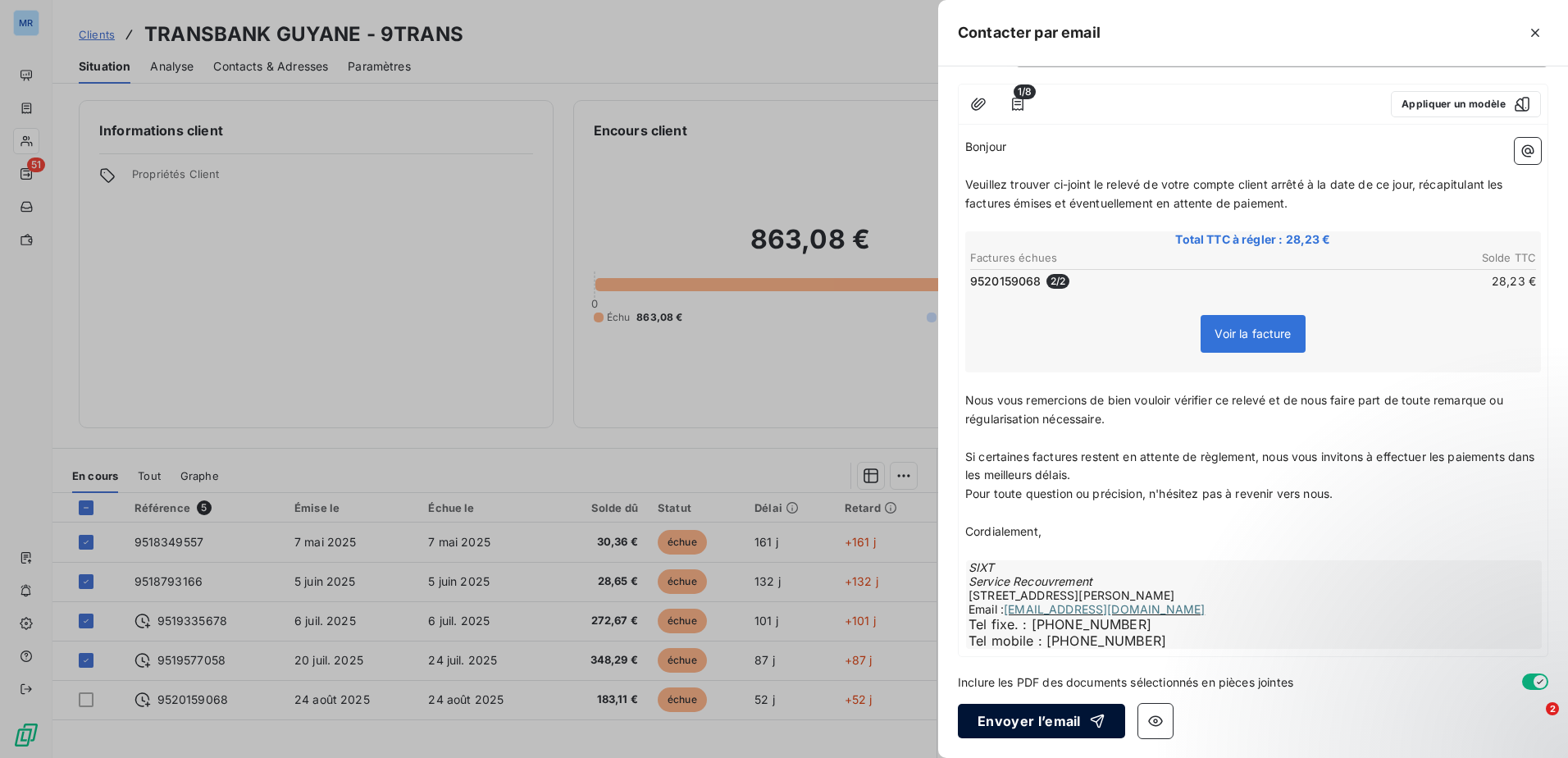
type input "[EMAIL_ADDRESS][DOMAIN_NAME]"
click at [1022, 722] on button "Envoyer l’email" at bounding box center [1041, 720] width 168 height 34
